Goal: Information Seeking & Learning: Learn about a topic

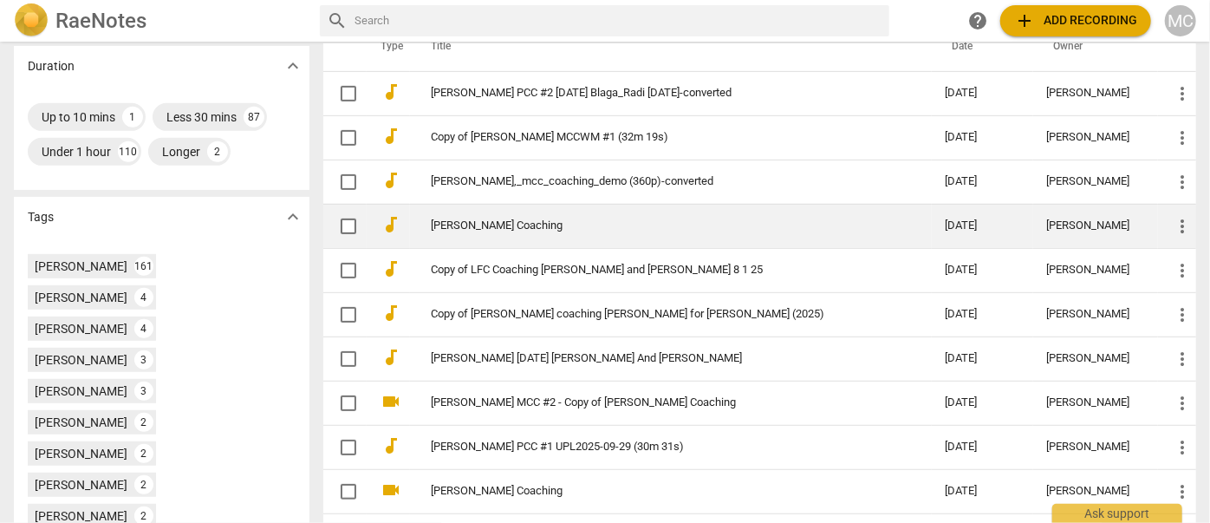
scroll to position [394, 0]
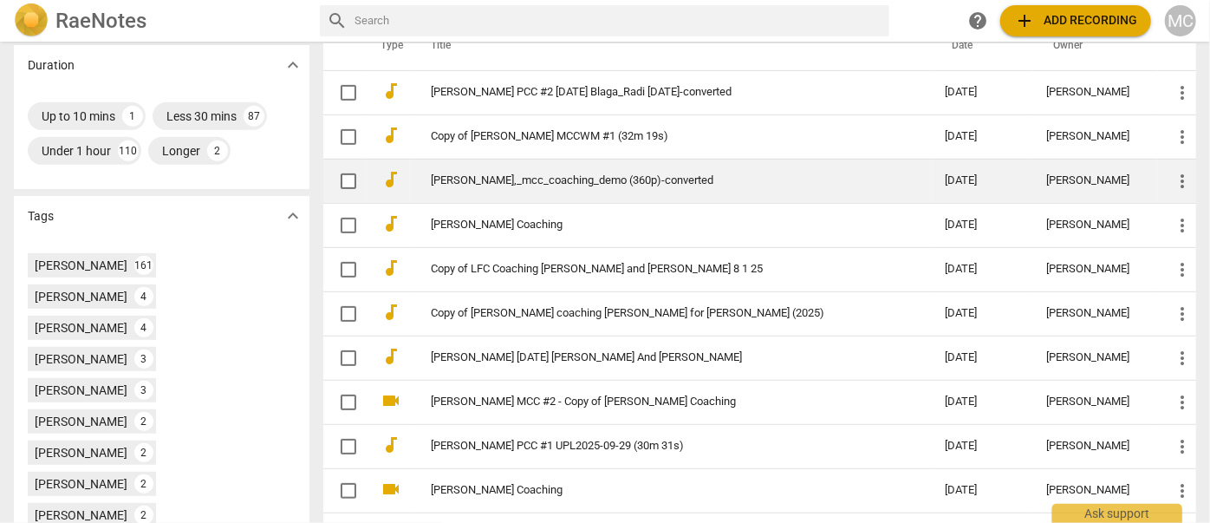
click at [520, 177] on link "[PERSON_NAME],_mcc_coaching_demo (360p)-converted" at bounding box center [657, 180] width 453 height 13
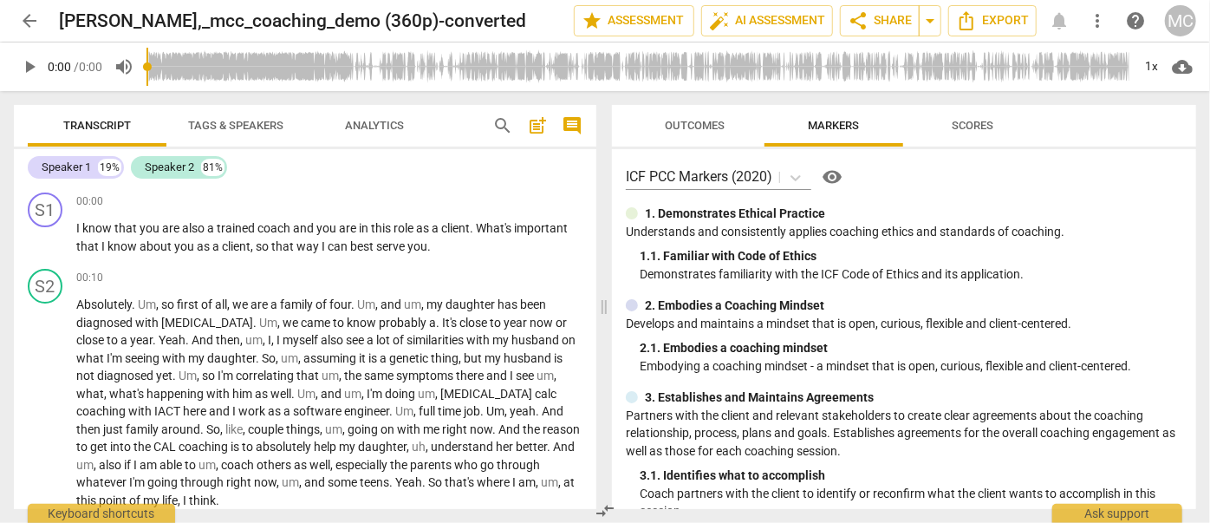
click at [236, 129] on span "Tags & Speakers" at bounding box center [235, 125] width 95 height 13
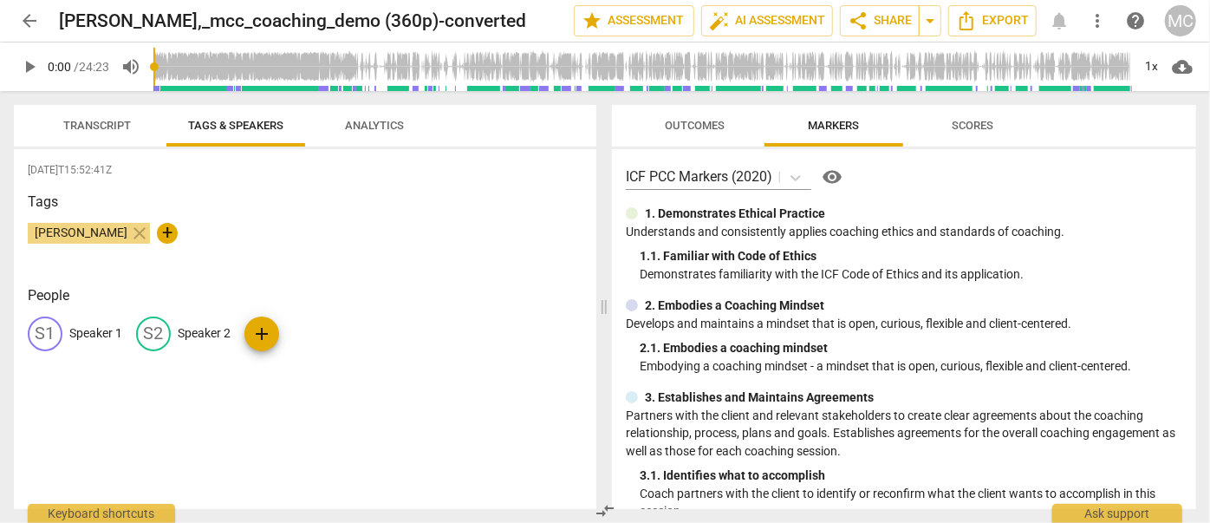
click at [97, 326] on p "Speaker 1" at bounding box center [95, 333] width 53 height 18
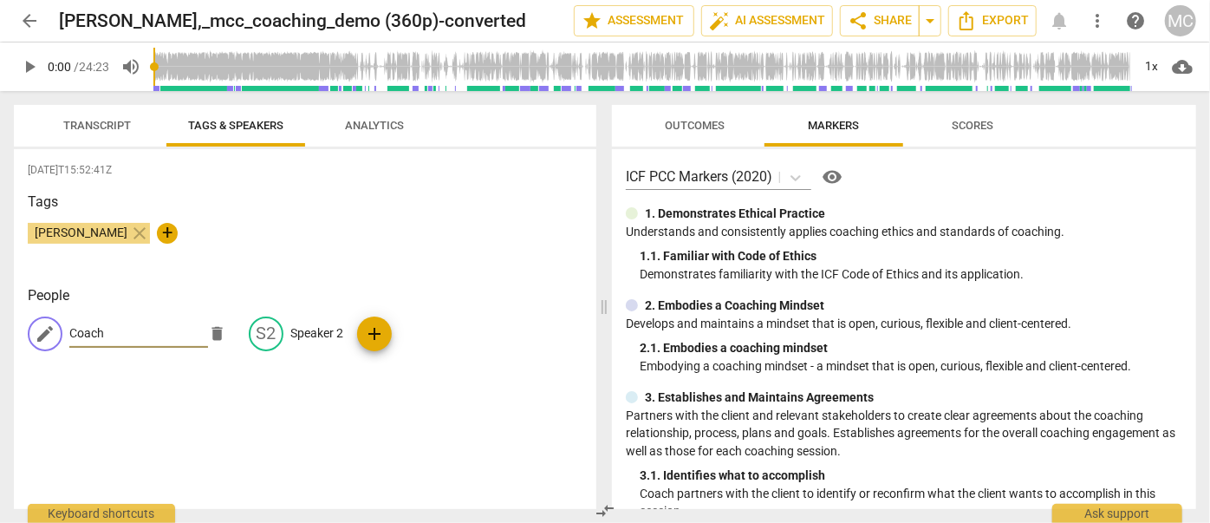
type input "Coach"
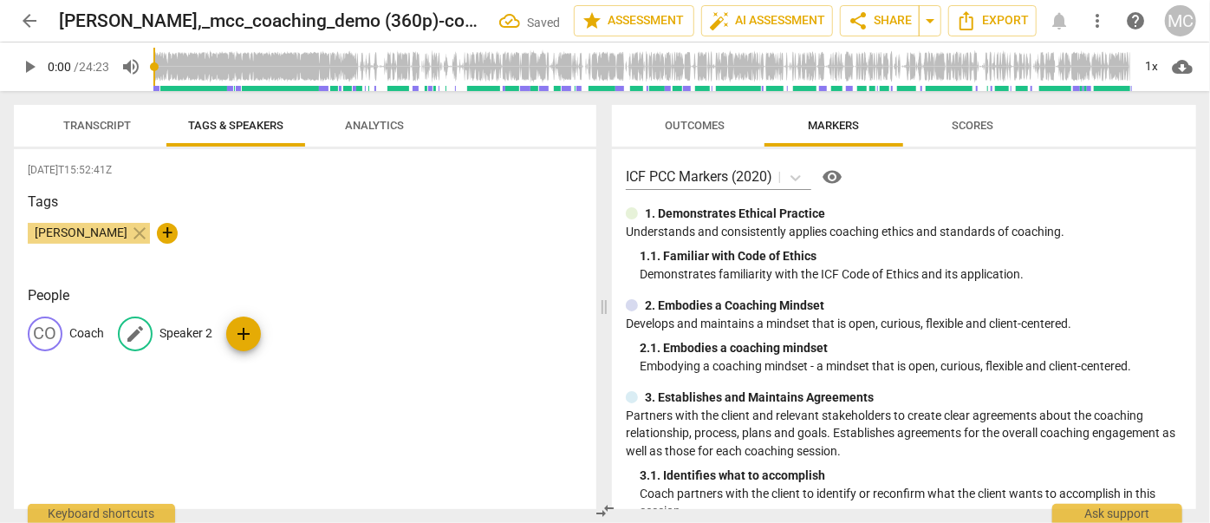
click at [179, 330] on p "Speaker 2" at bounding box center [186, 333] width 53 height 18
type input "Client"
click at [76, 128] on span "Transcript" at bounding box center [97, 125] width 68 height 13
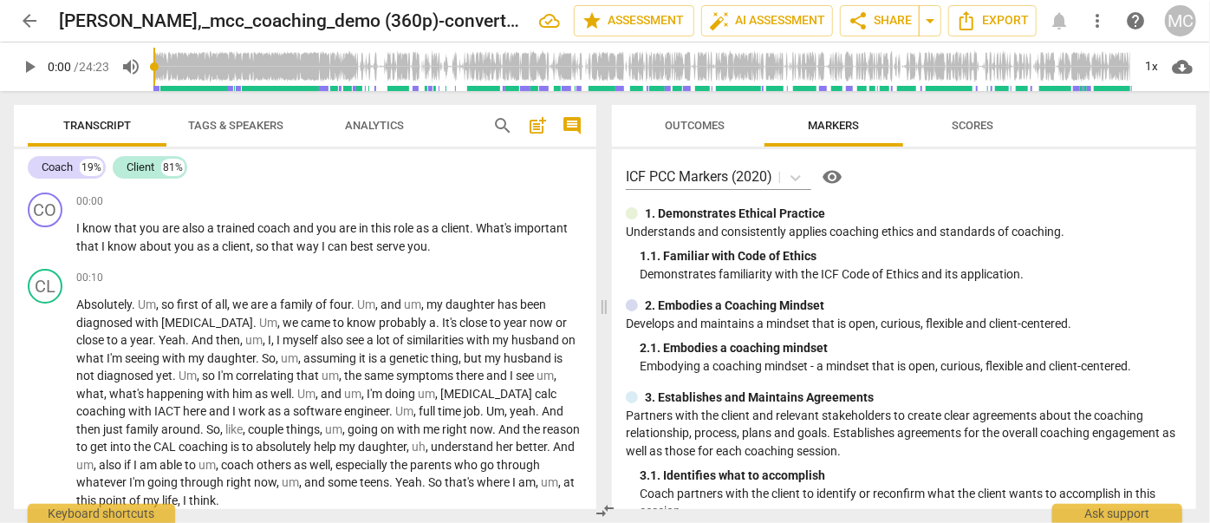
click at [25, 71] on span "play_arrow" at bounding box center [29, 66] width 21 height 21
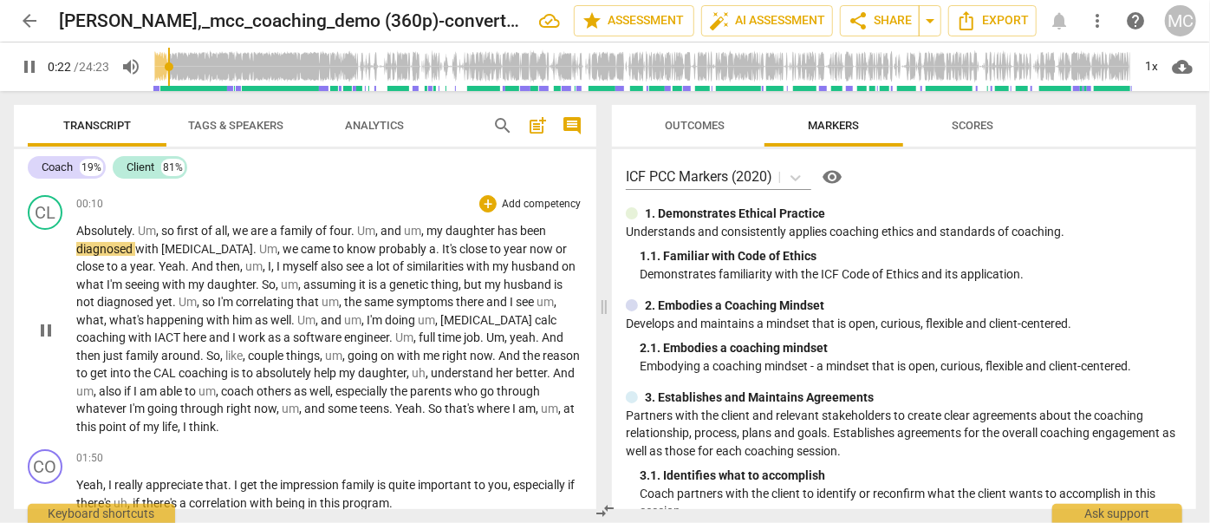
scroll to position [78, 0]
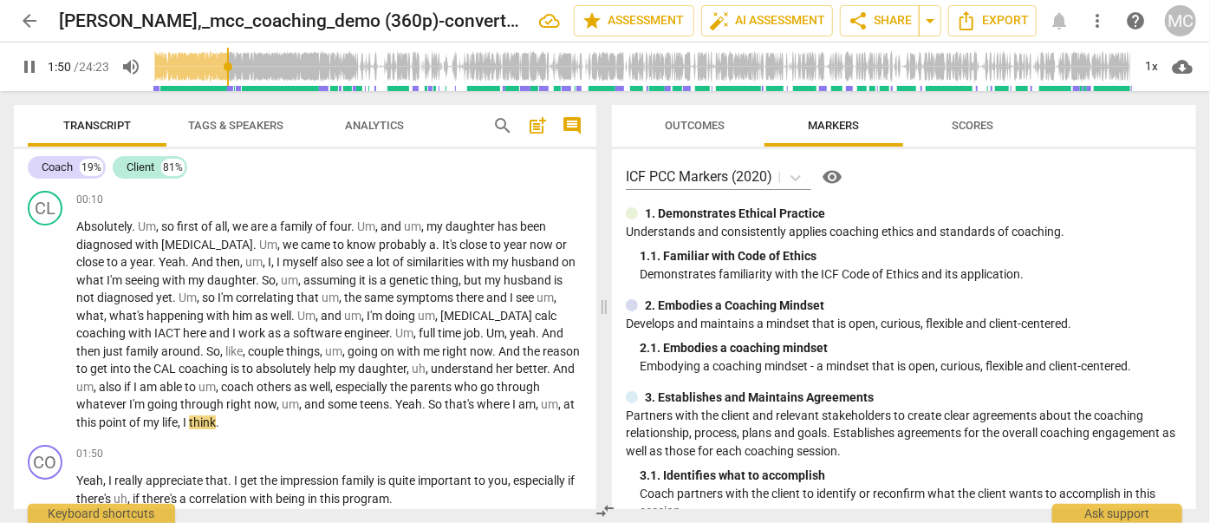
click at [24, 62] on span "pause" at bounding box center [29, 66] width 21 height 21
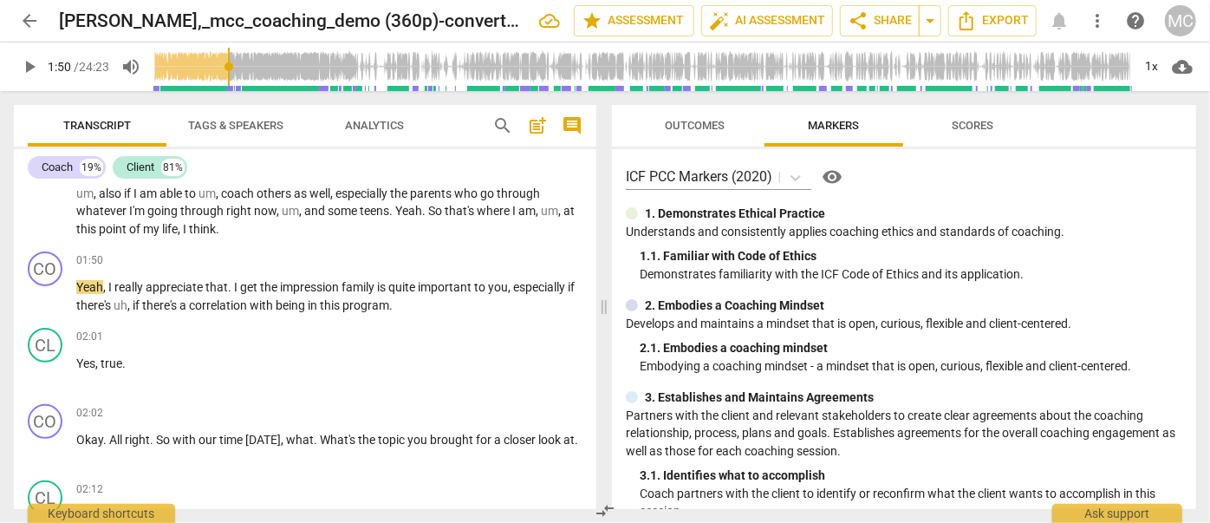
scroll to position [236, 0]
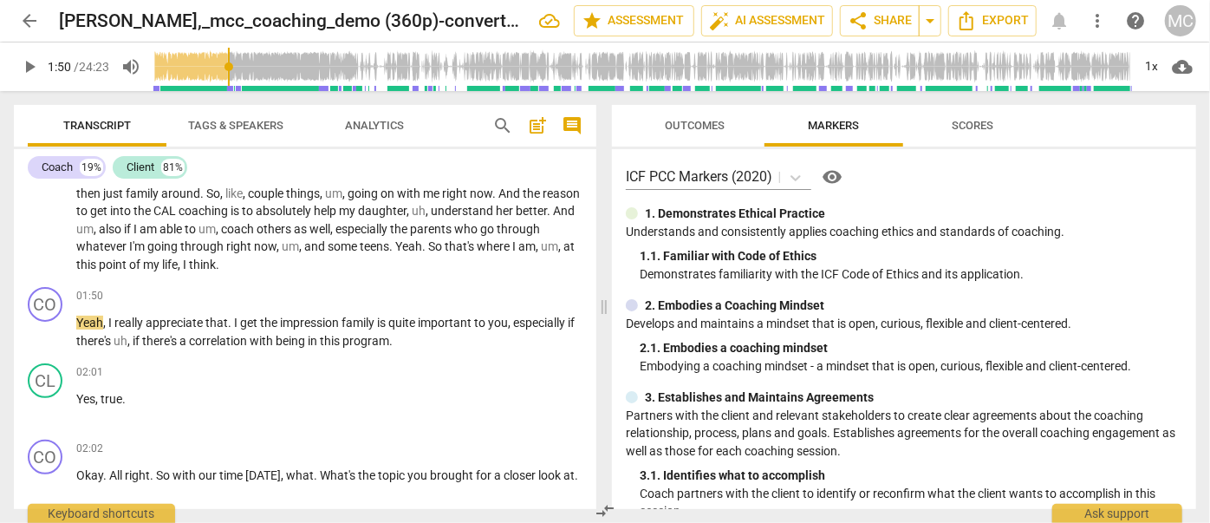
click at [428, 244] on span "So" at bounding box center [436, 246] width 16 height 14
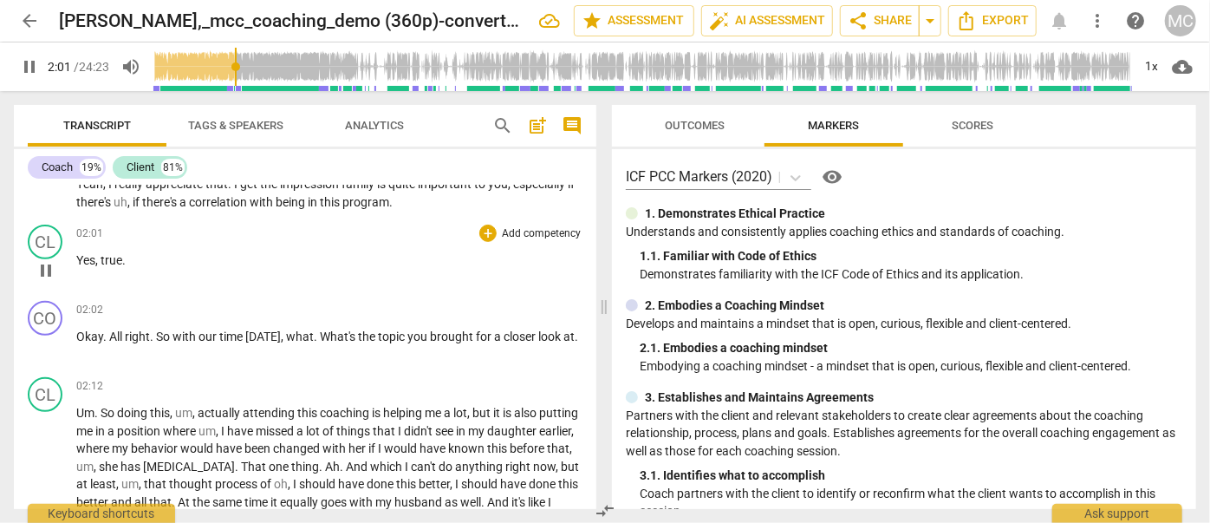
scroll to position [394, 0]
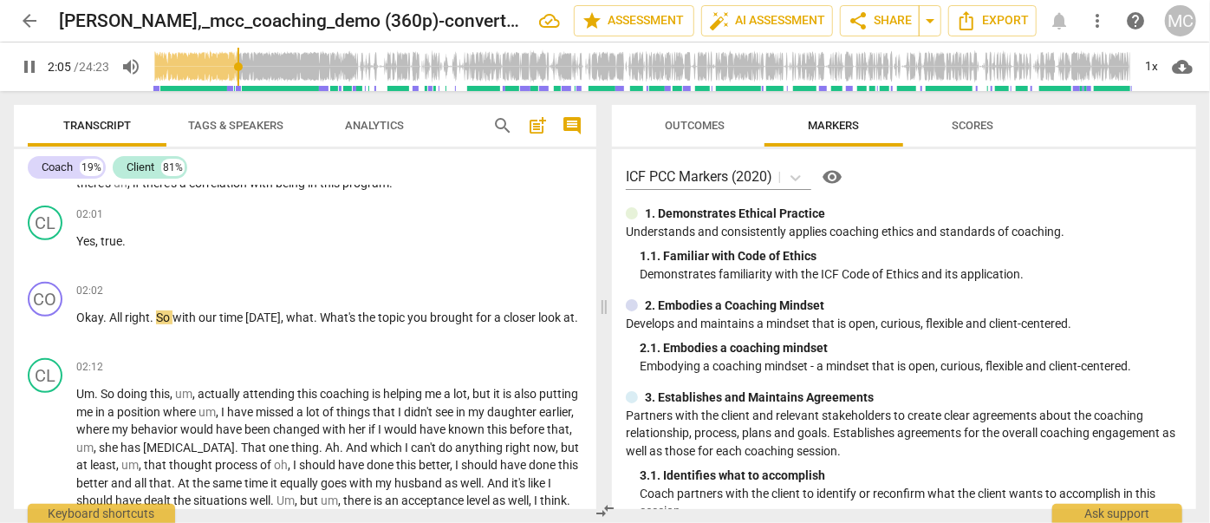
click at [29, 62] on span "pause" at bounding box center [29, 66] width 21 height 21
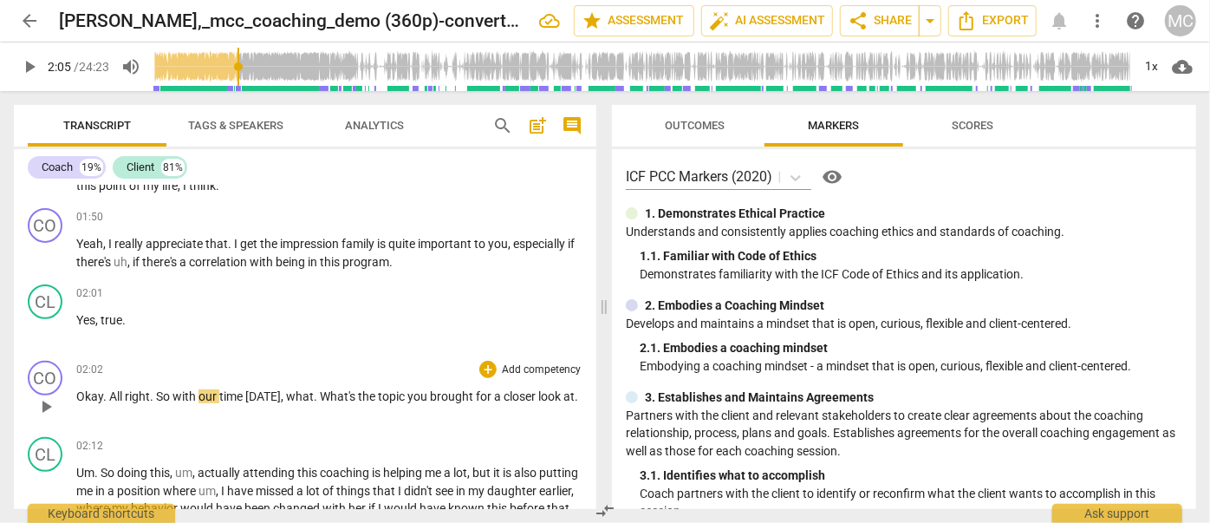
click at [94, 398] on span "Okay" at bounding box center [89, 396] width 27 height 14
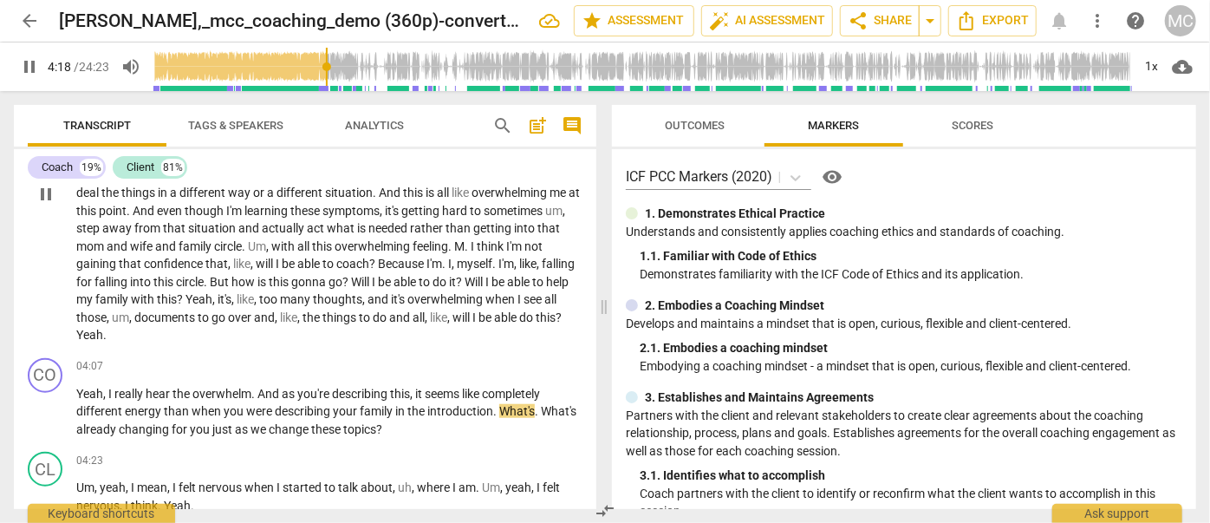
scroll to position [788, 0]
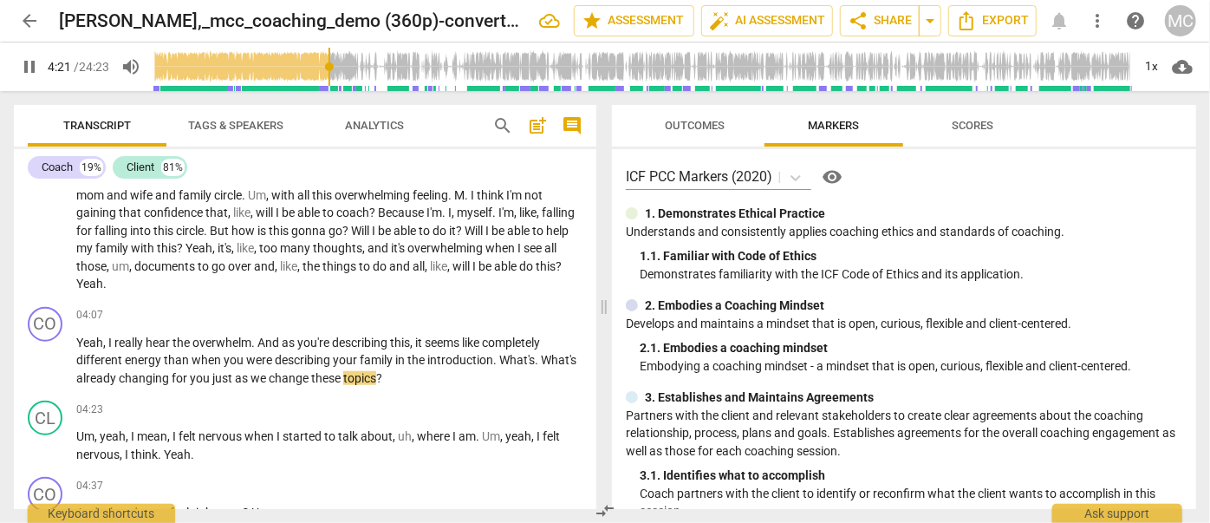
click at [32, 67] on span "pause" at bounding box center [29, 66] width 21 height 21
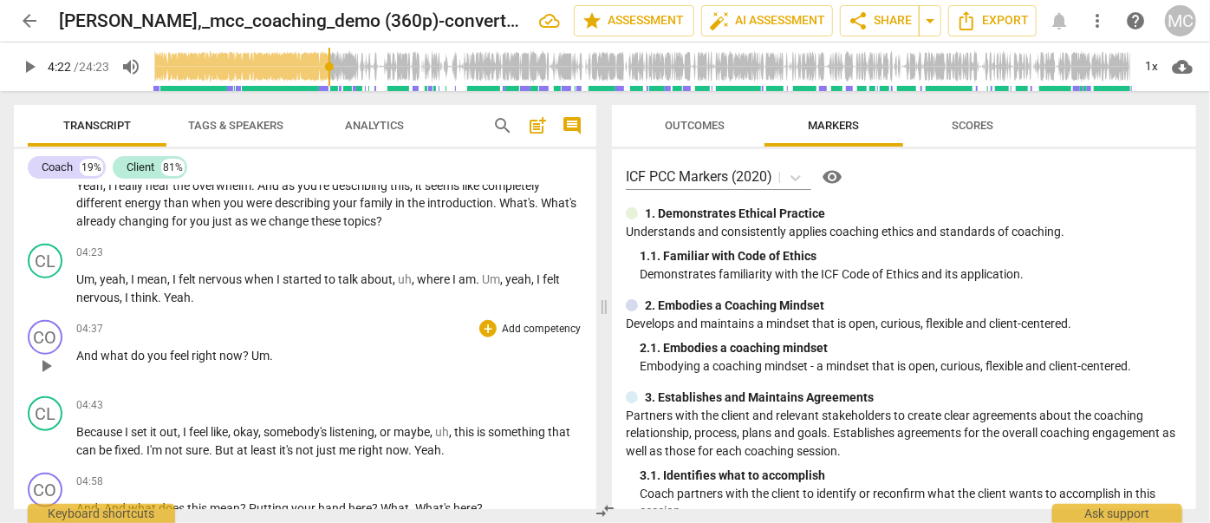
scroll to position [867, 0]
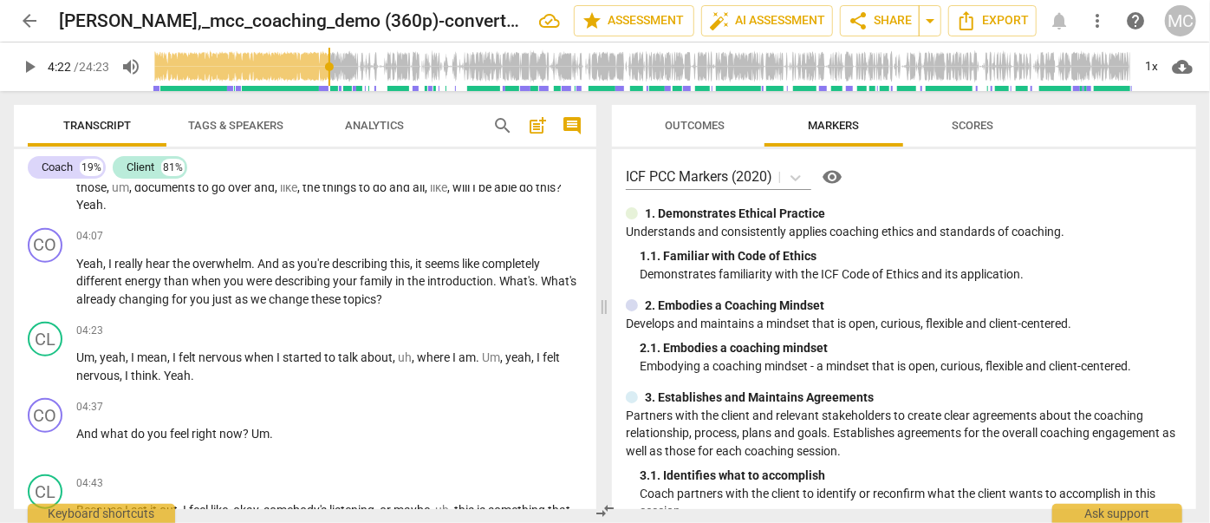
click at [29, 62] on span "play_arrow" at bounding box center [29, 66] width 21 height 21
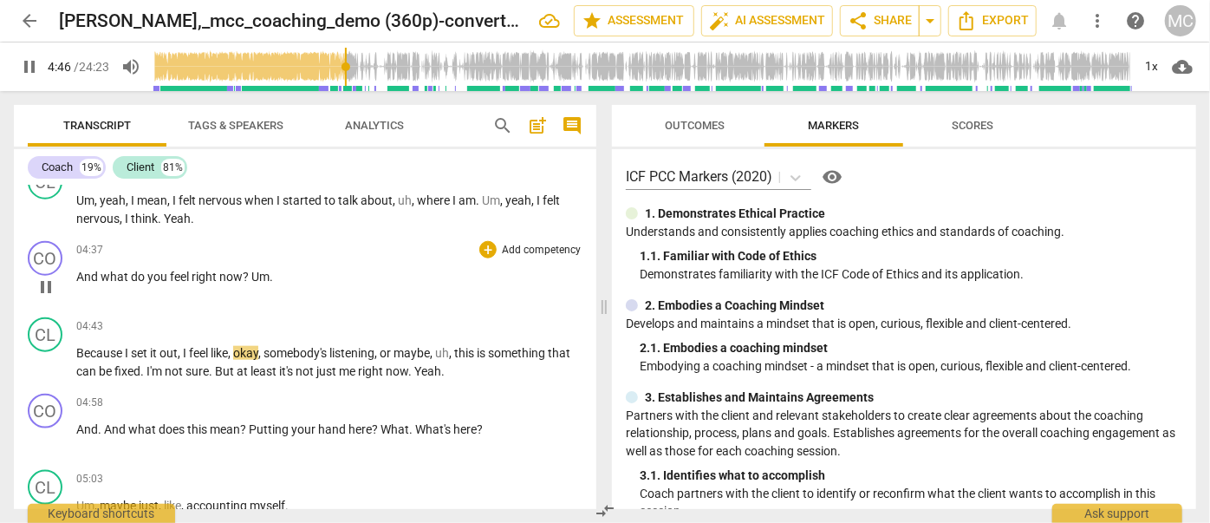
scroll to position [1103, 0]
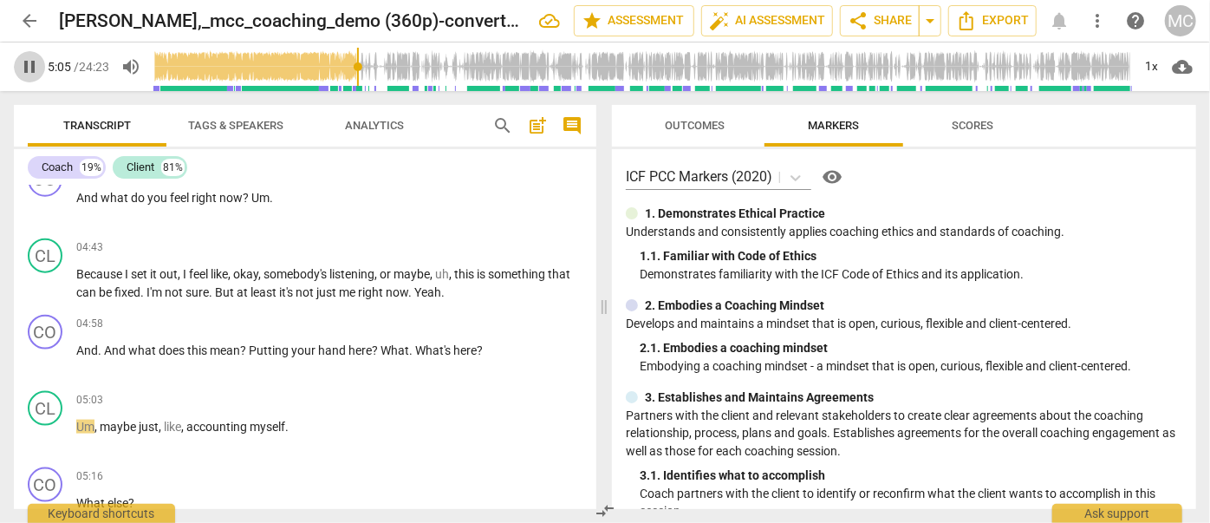
click at [26, 62] on span "pause" at bounding box center [29, 66] width 21 height 21
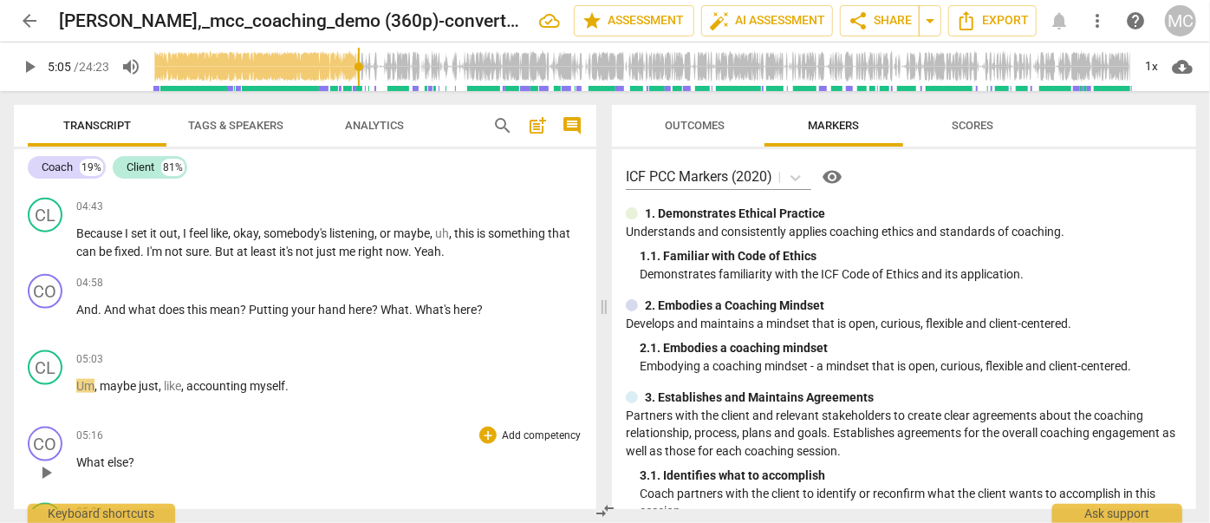
scroll to position [1182, 0]
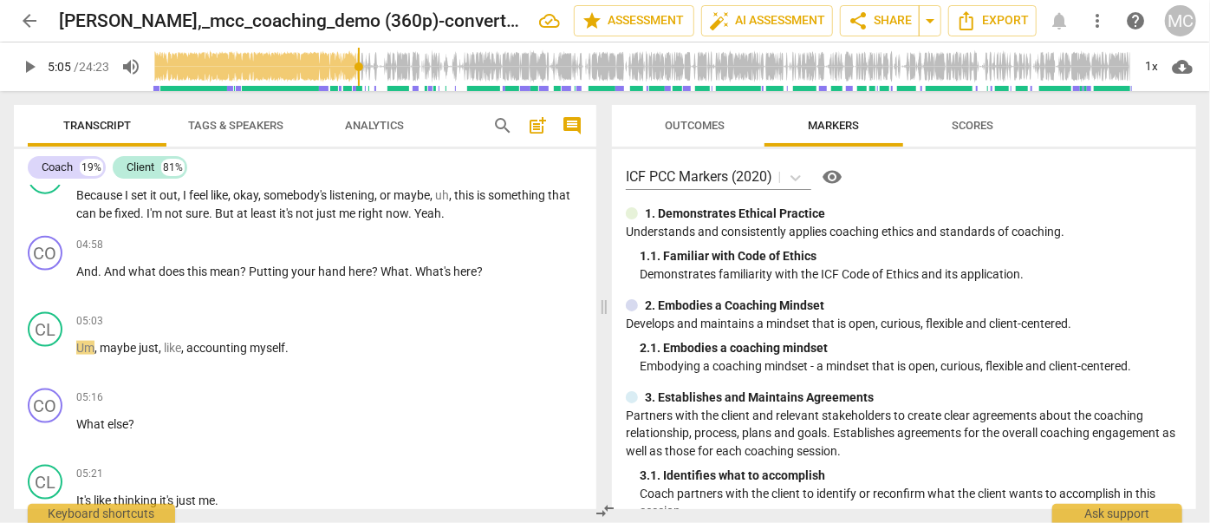
click at [29, 68] on span "play_arrow" at bounding box center [29, 66] width 21 height 21
click at [28, 68] on span "pause" at bounding box center [29, 66] width 21 height 21
click at [28, 68] on span "play_arrow" at bounding box center [29, 66] width 21 height 21
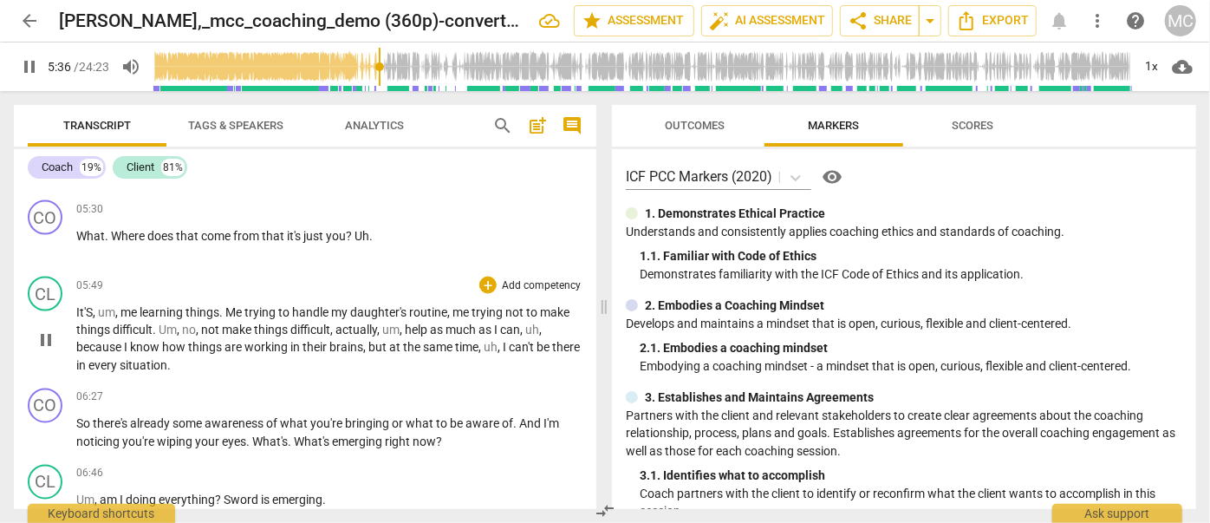
scroll to position [1497, 0]
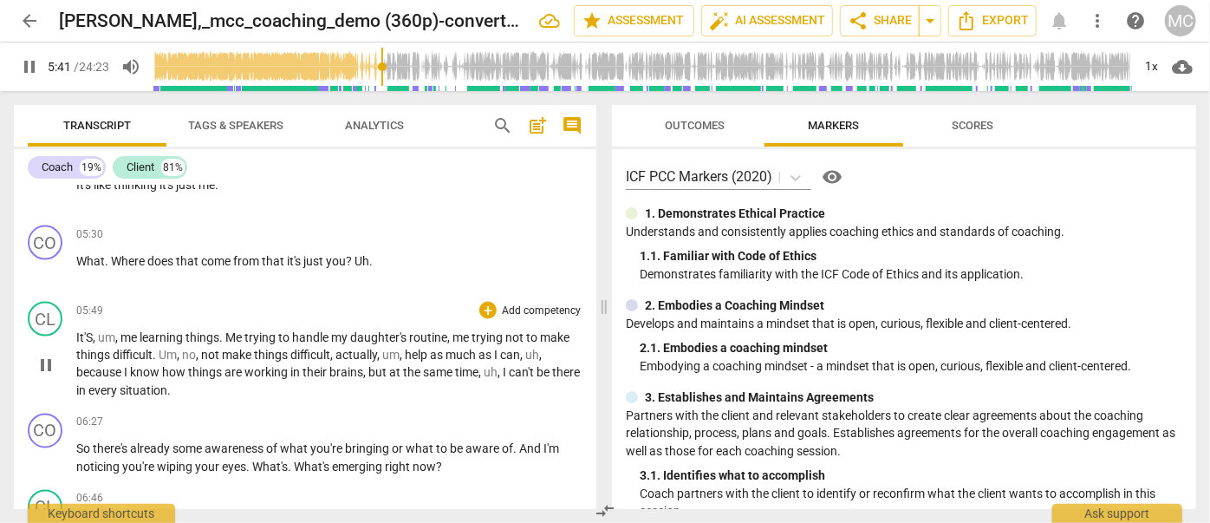
click at [83, 330] on span "It'S" at bounding box center [84, 337] width 16 height 14
click at [42, 355] on span "pause" at bounding box center [46, 365] width 21 height 21
click at [364, 257] on span "Uh" at bounding box center [362, 261] width 15 height 14
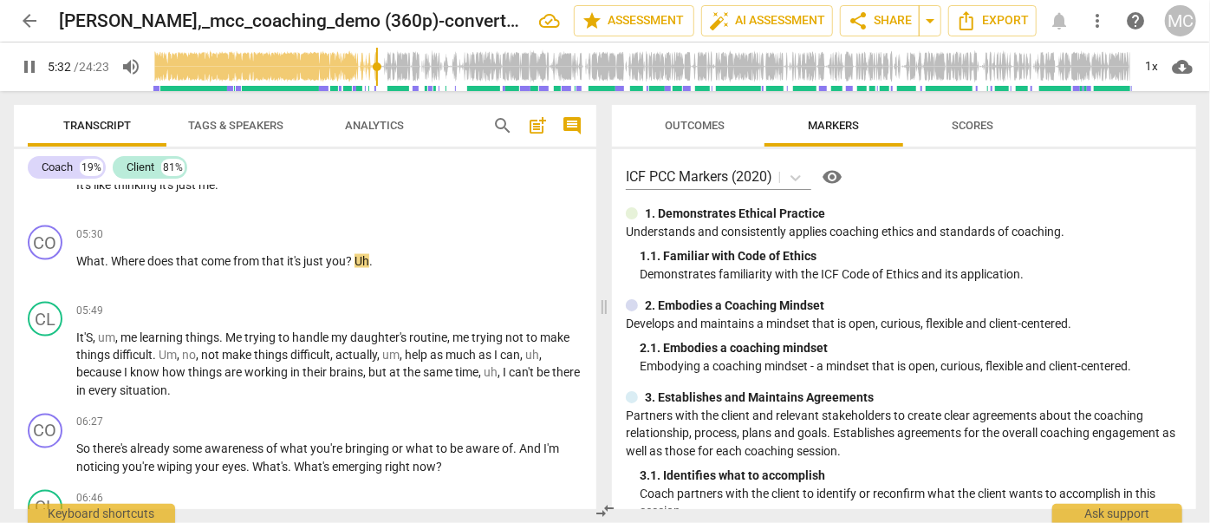
click at [29, 64] on span "pause" at bounding box center [29, 66] width 21 height 21
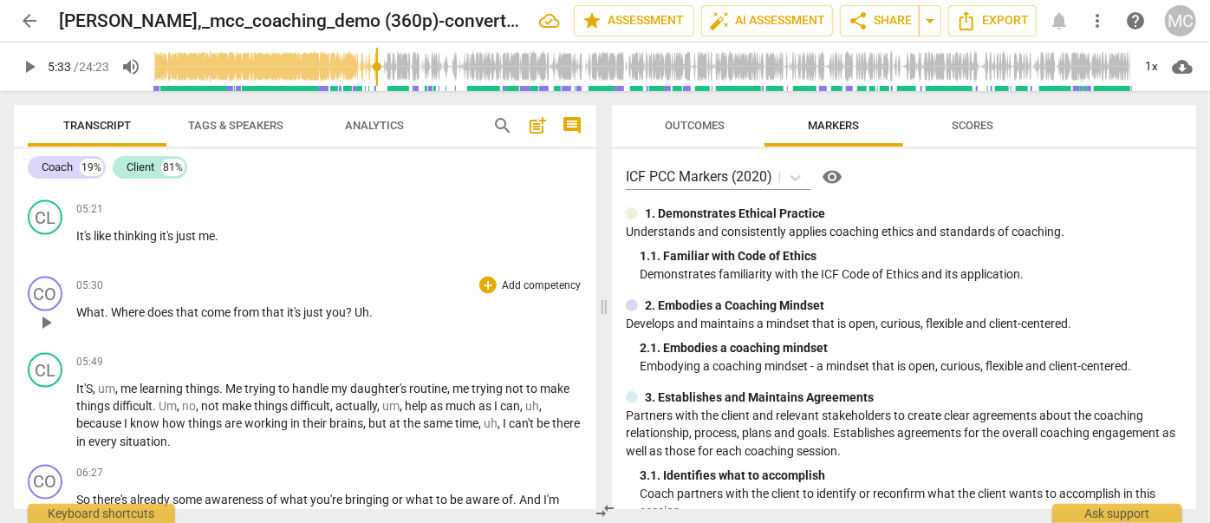
scroll to position [1418, 0]
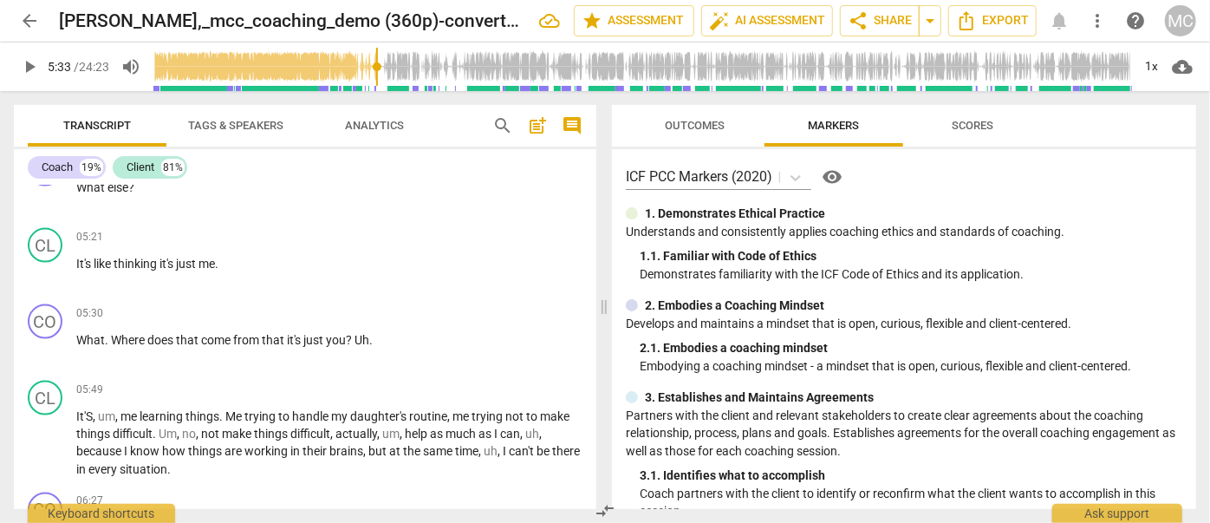
click at [76, 409] on span "It'S" at bounding box center [84, 416] width 16 height 14
click at [33, 70] on span "pause" at bounding box center [29, 66] width 21 height 21
click at [42, 440] on span "play_arrow" at bounding box center [46, 444] width 21 height 21
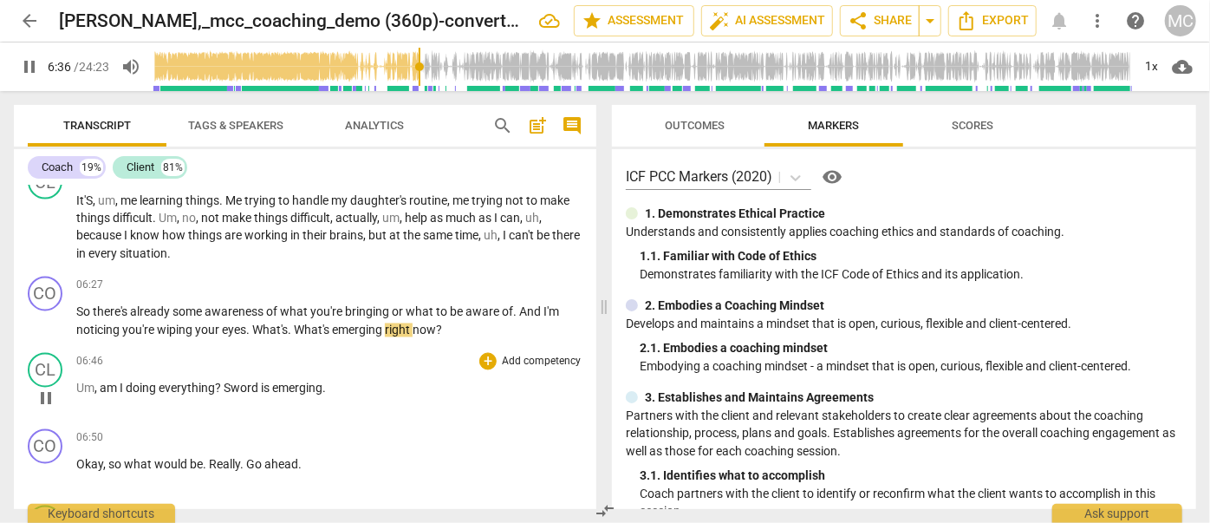
scroll to position [1655, 0]
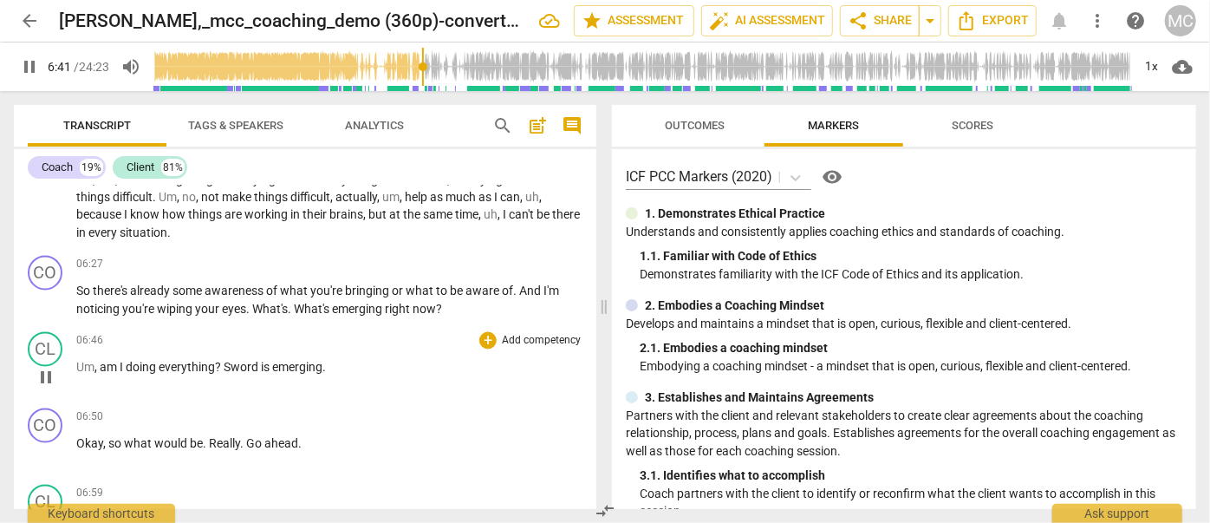
click at [109, 361] on span "am" at bounding box center [110, 368] width 20 height 14
click at [22, 71] on span "pause" at bounding box center [29, 66] width 21 height 21
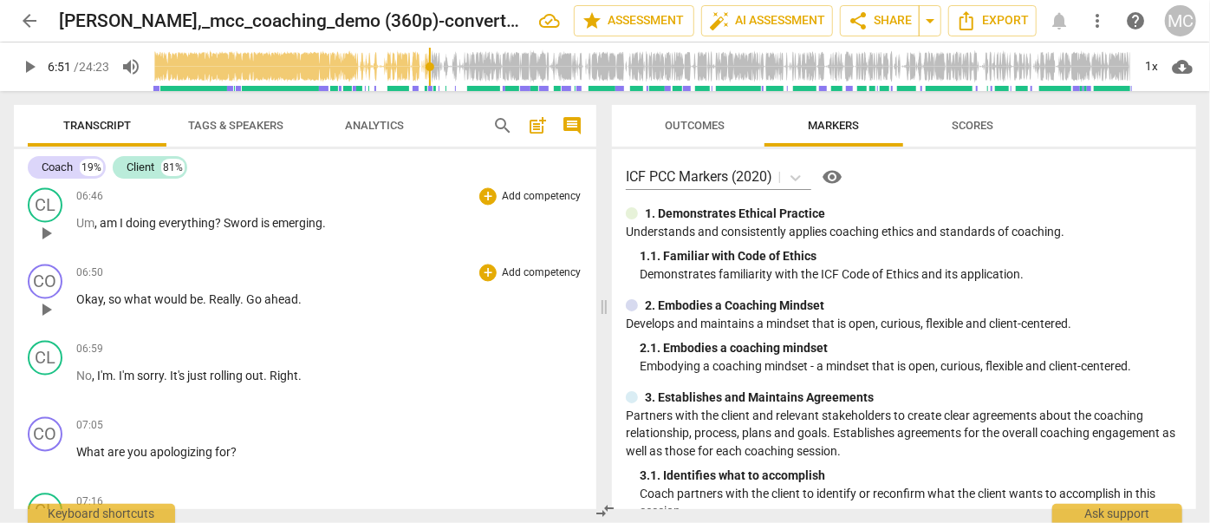
scroll to position [1734, 0]
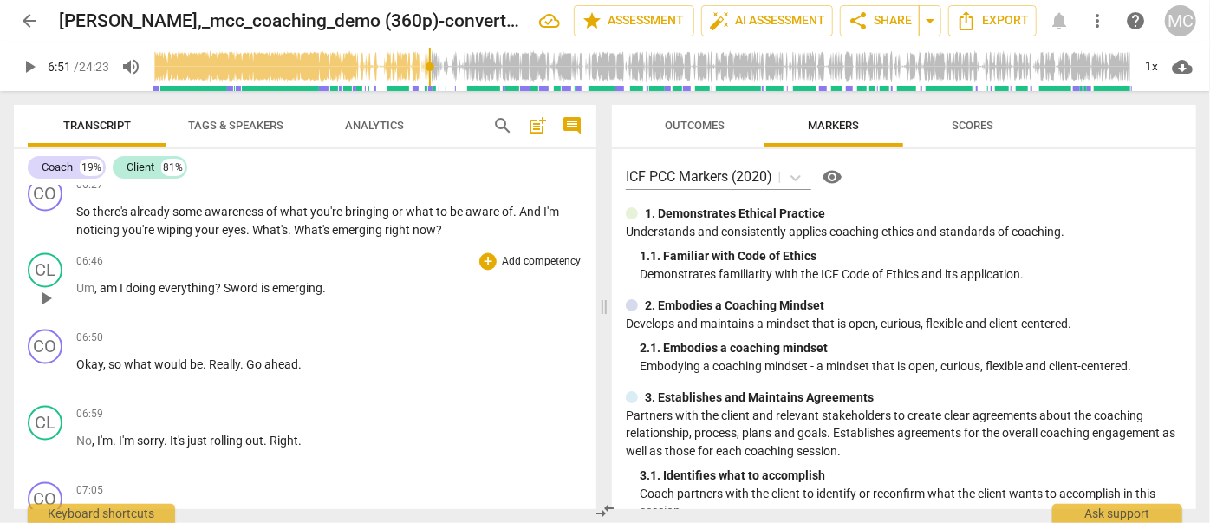
click at [111, 282] on span "am" at bounding box center [110, 289] width 20 height 14
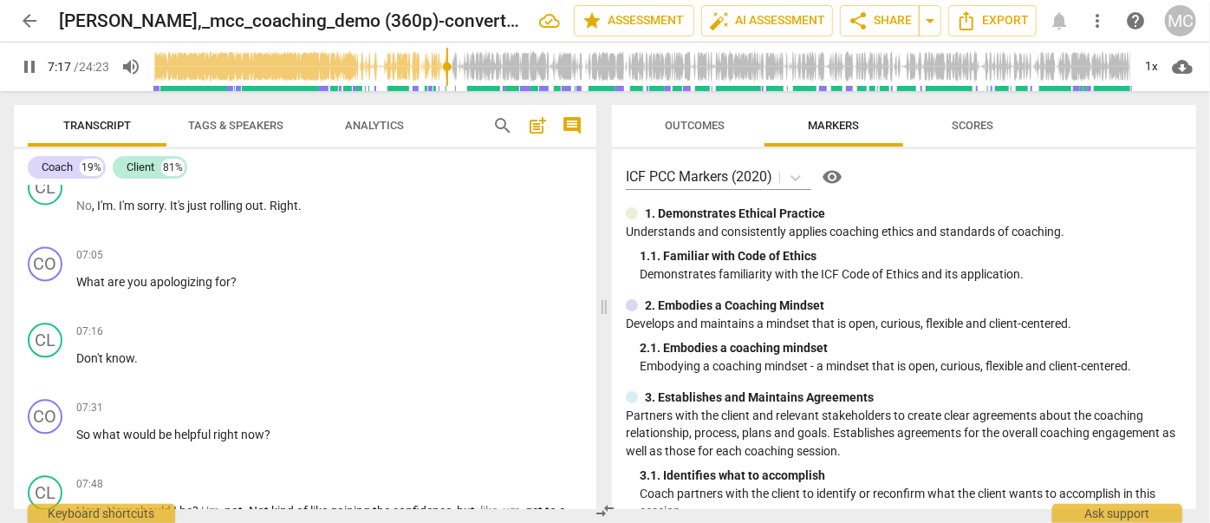
scroll to position [2049, 0]
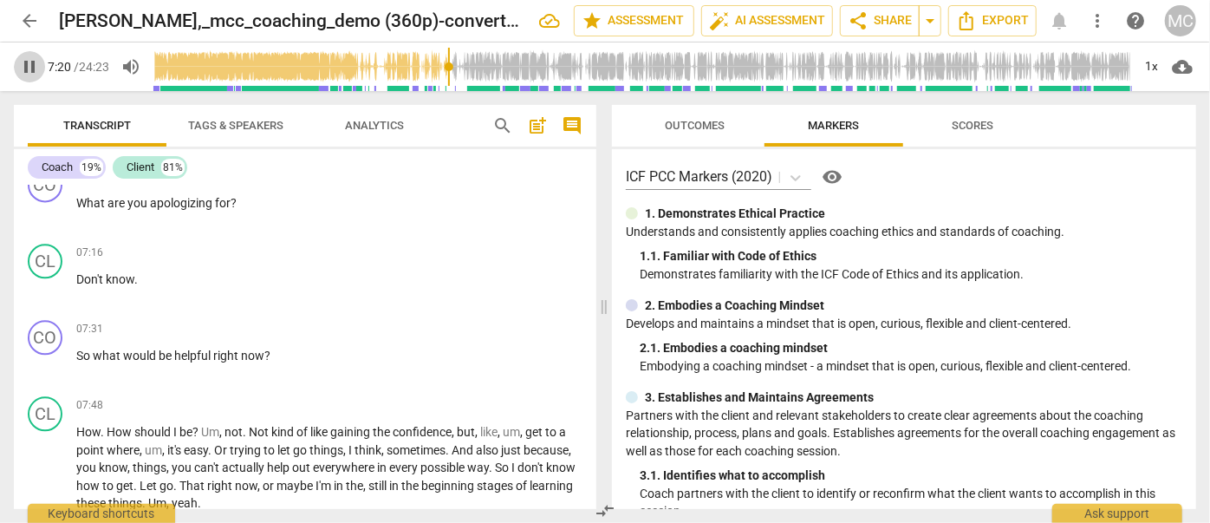
click at [20, 63] on span "pause" at bounding box center [29, 66] width 21 height 21
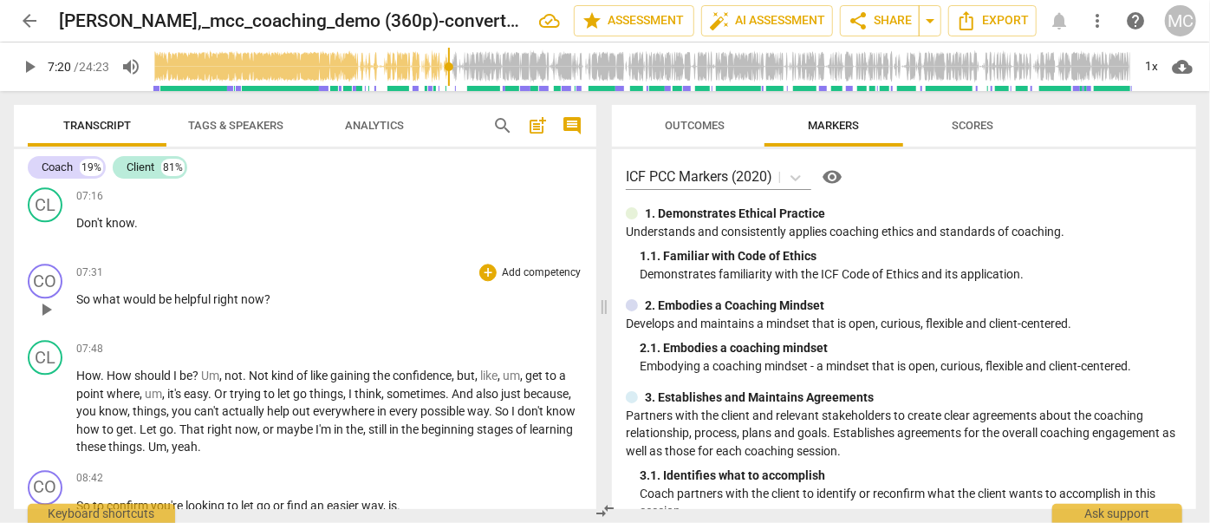
scroll to position [2127, 0]
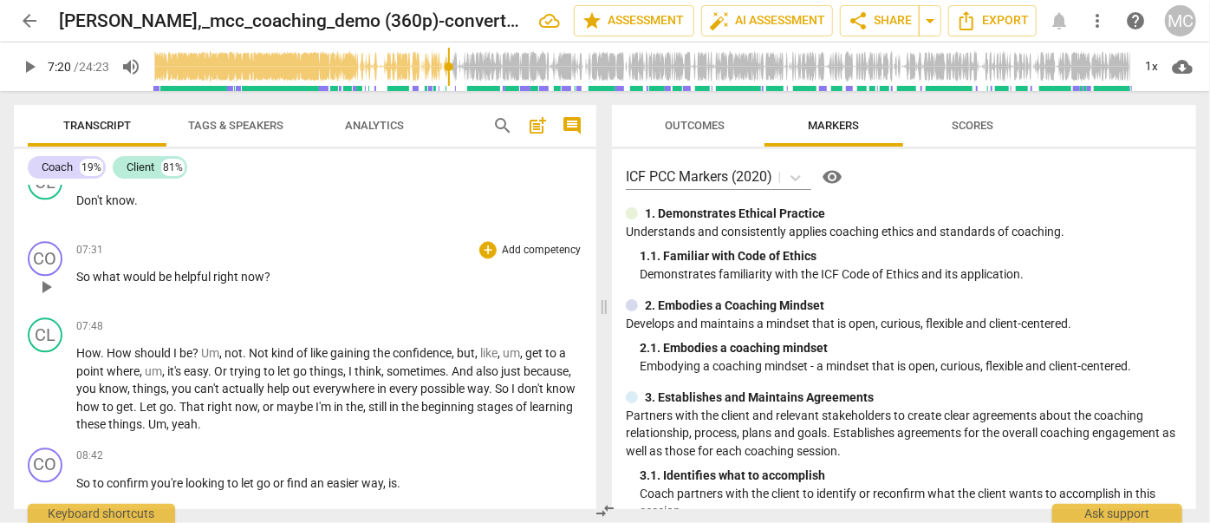
click at [44, 277] on span "play_arrow" at bounding box center [46, 287] width 21 height 21
click at [29, 71] on span "pause" at bounding box center [29, 66] width 21 height 21
click at [121, 346] on span "How" at bounding box center [121, 353] width 28 height 14
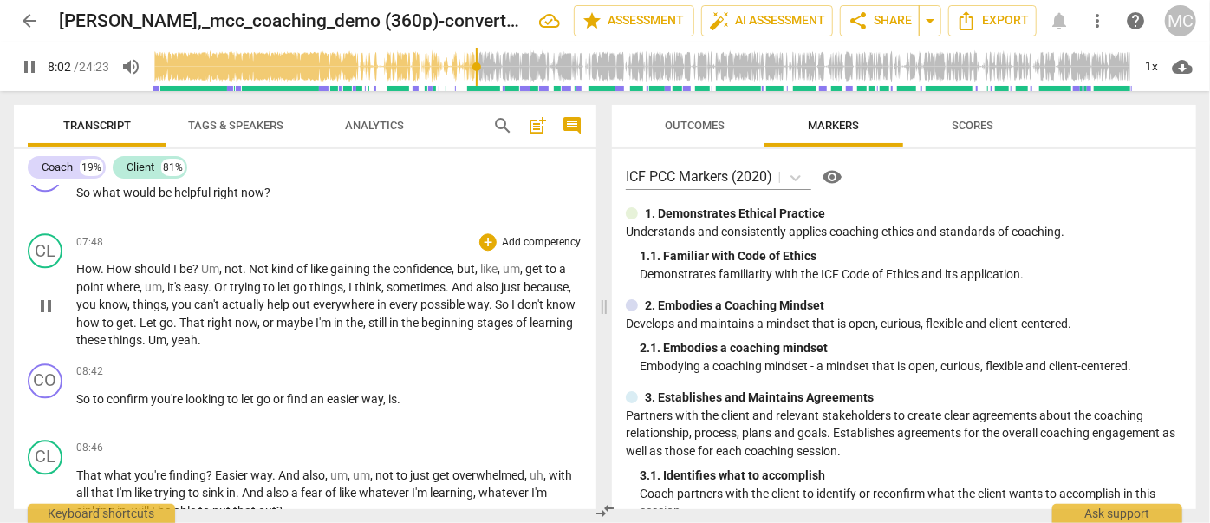
scroll to position [2206, 0]
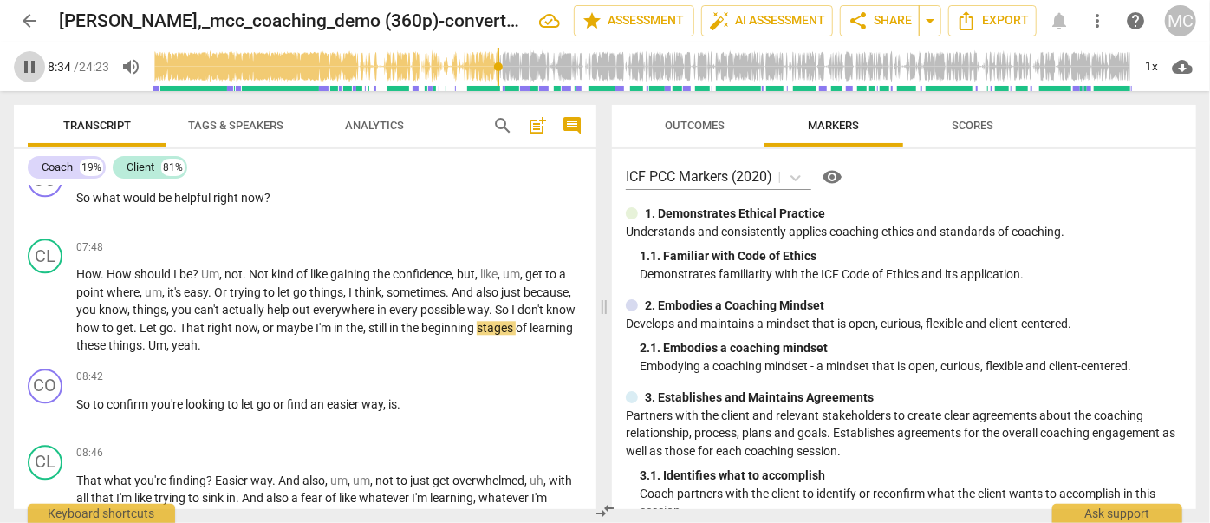
click at [16, 63] on span "pause" at bounding box center [29, 66] width 31 height 21
click at [25, 64] on span "play_arrow" at bounding box center [29, 66] width 21 height 21
click at [28, 64] on span "pause" at bounding box center [29, 66] width 21 height 21
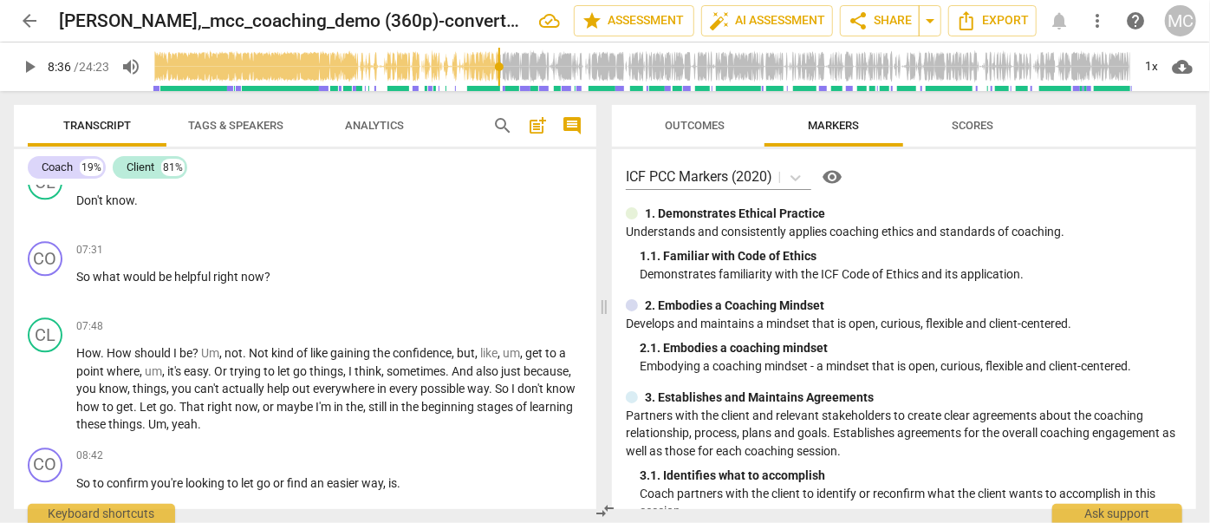
scroll to position [1970, 0]
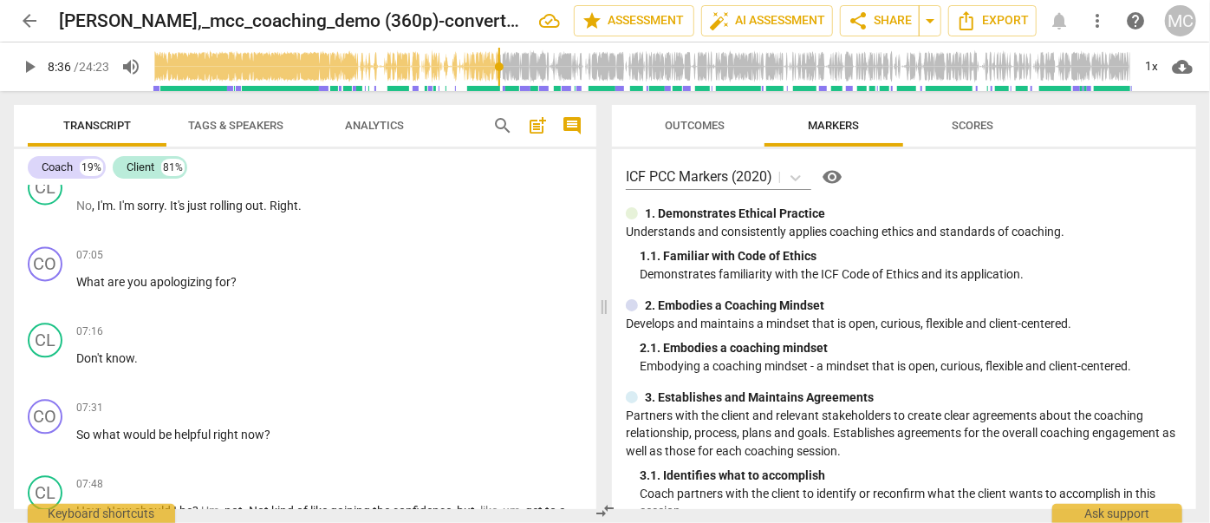
click at [33, 68] on span "play_arrow" at bounding box center [29, 66] width 21 height 21
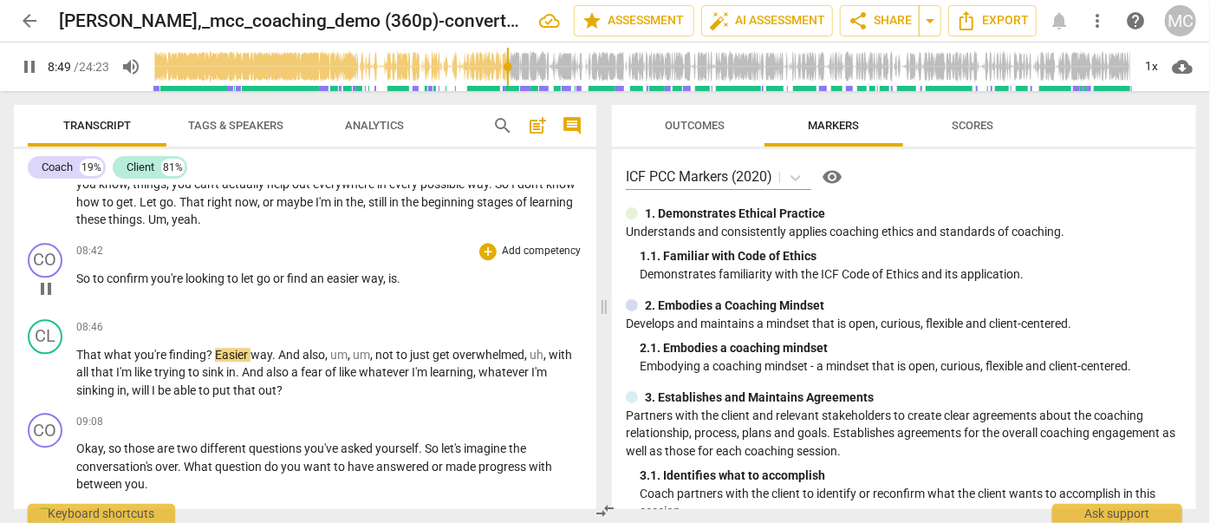
scroll to position [2364, 0]
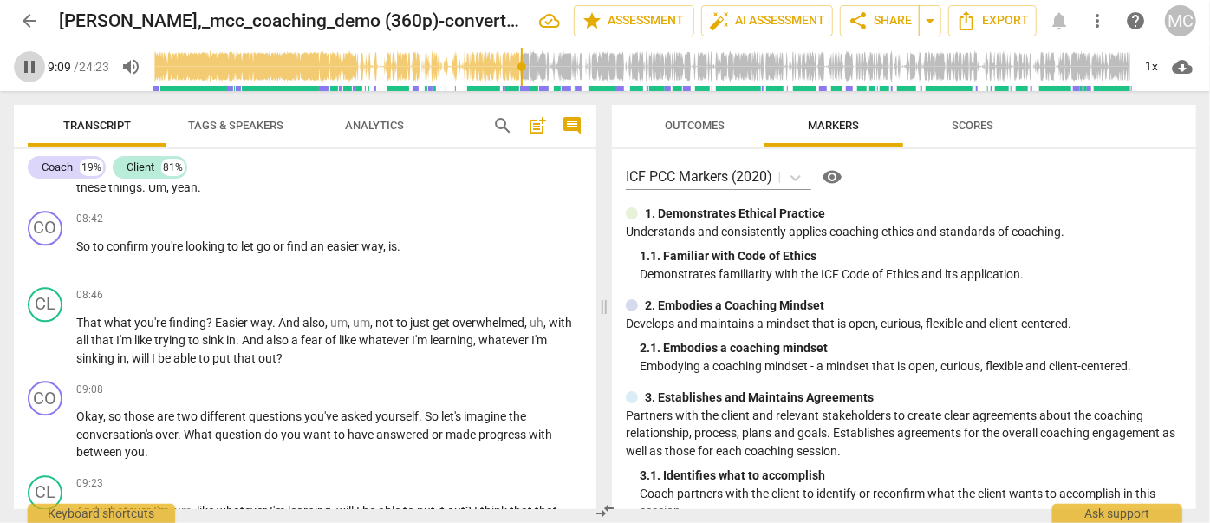
click at [24, 67] on span "pause" at bounding box center [29, 66] width 21 height 21
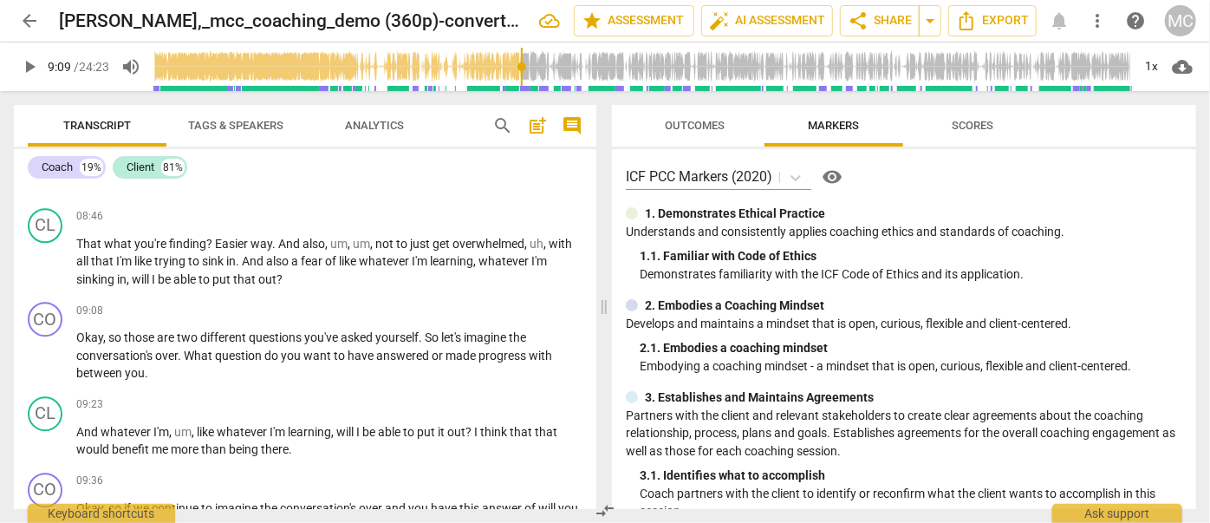
click at [29, 66] on span "play_arrow" at bounding box center [29, 66] width 21 height 21
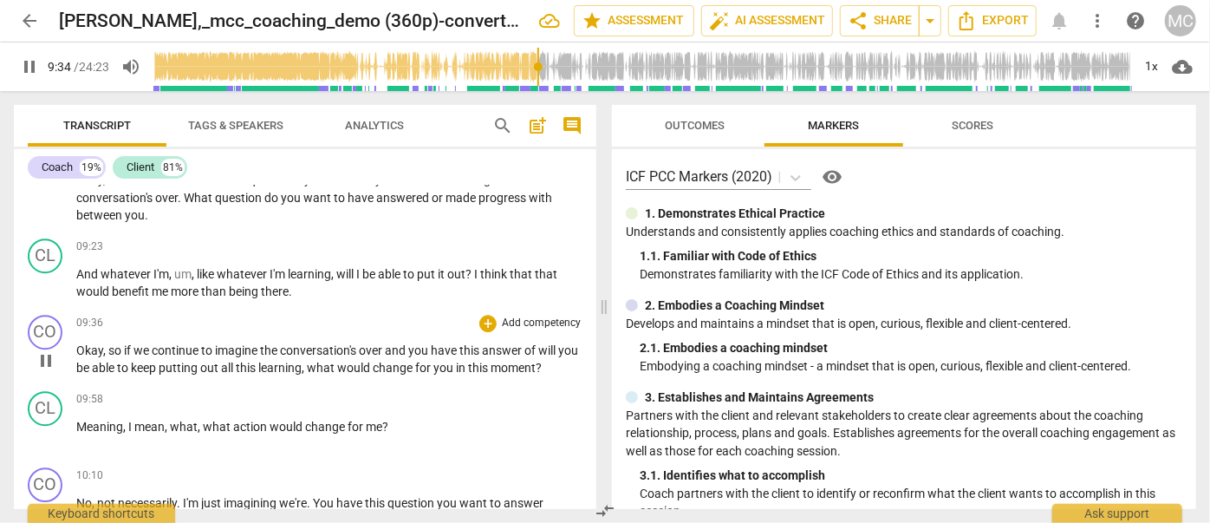
scroll to position [2679, 0]
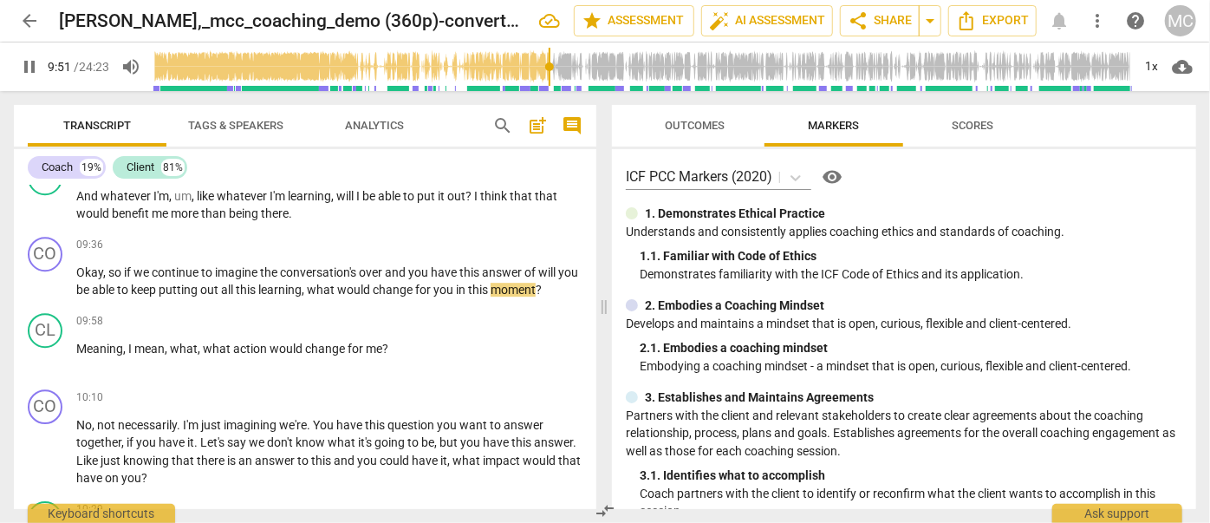
click at [25, 61] on span "pause" at bounding box center [29, 66] width 21 height 21
type input "591"
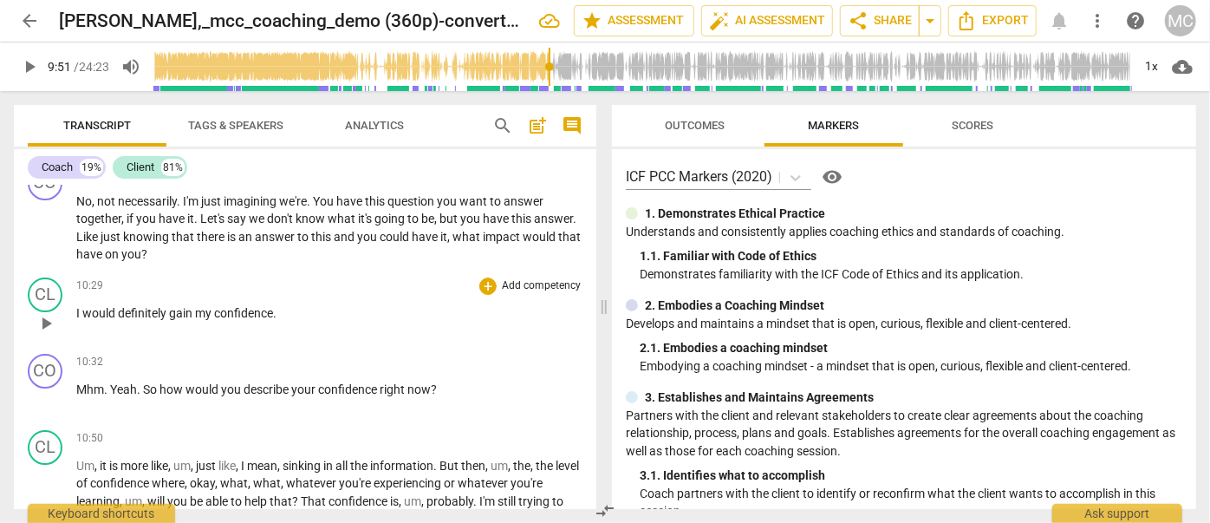
scroll to position [2837, 0]
